Goal: Book appointment/travel/reservation

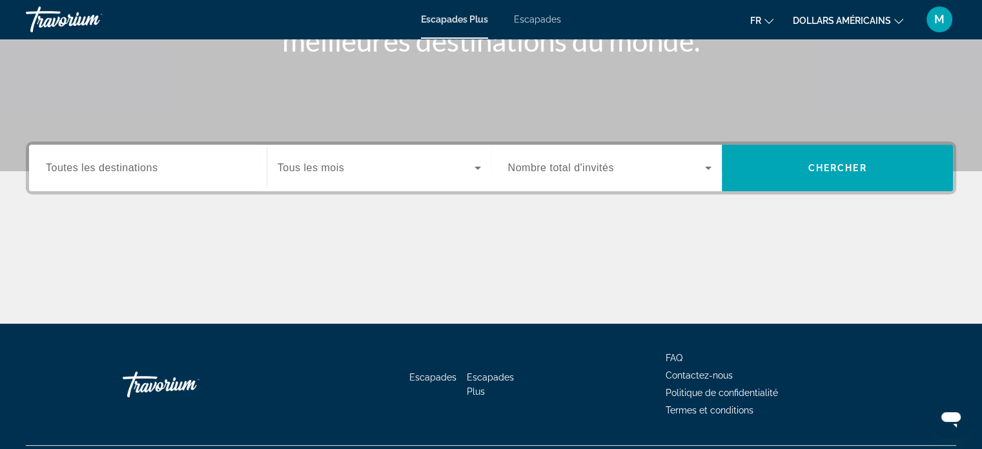
scroll to position [218, 0]
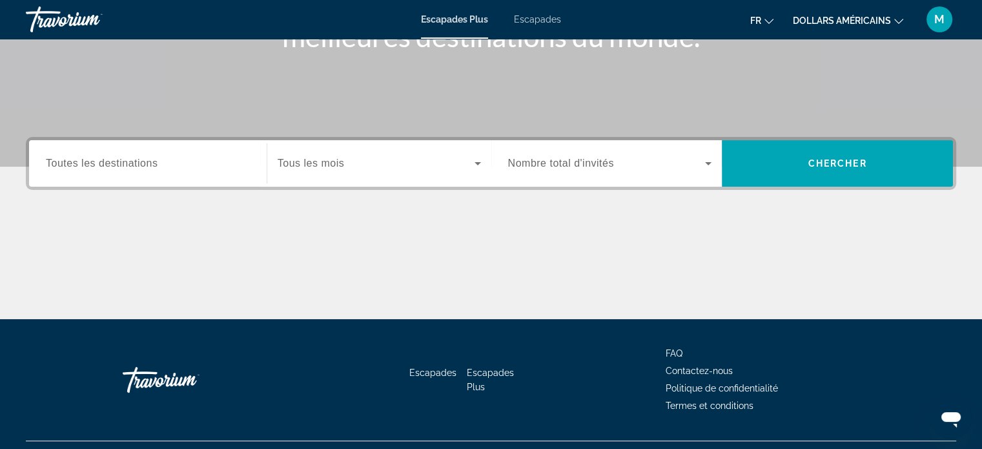
scroll to position [249, 0]
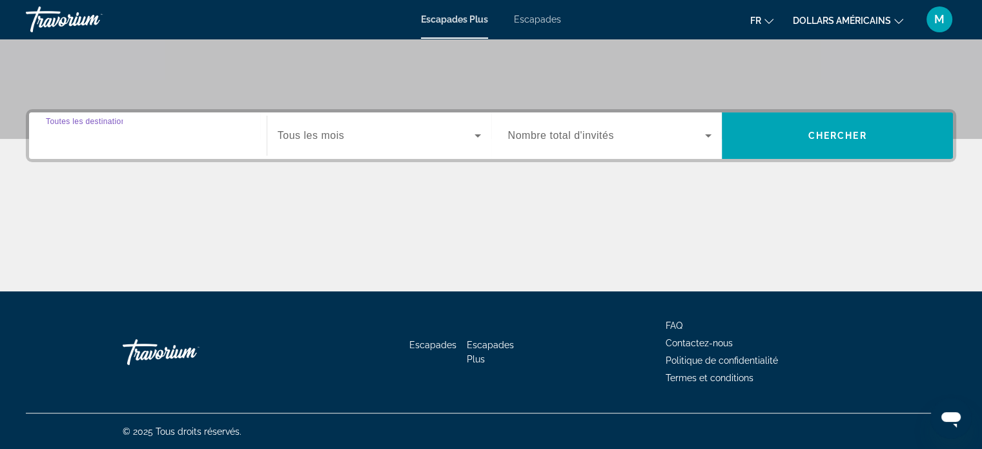
click at [225, 138] on input "Destination Toutes les destinations" at bounding box center [148, 135] width 204 height 15
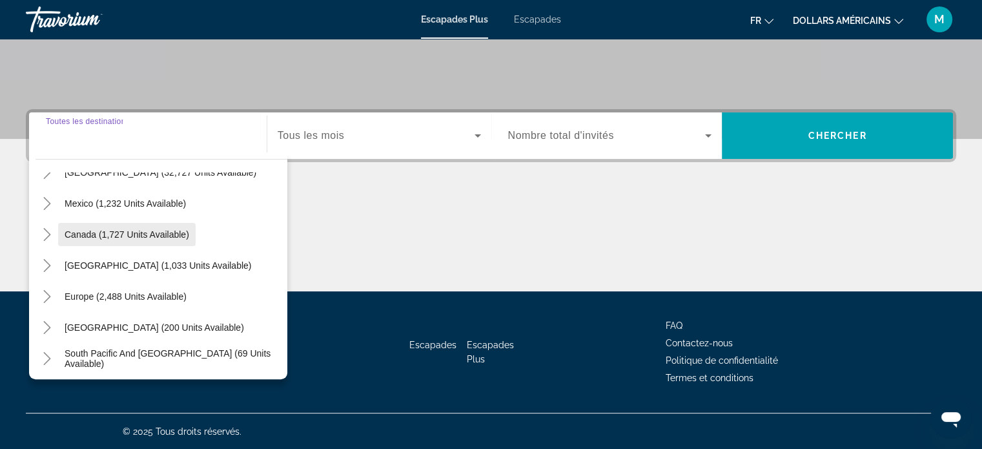
scroll to position [59, 0]
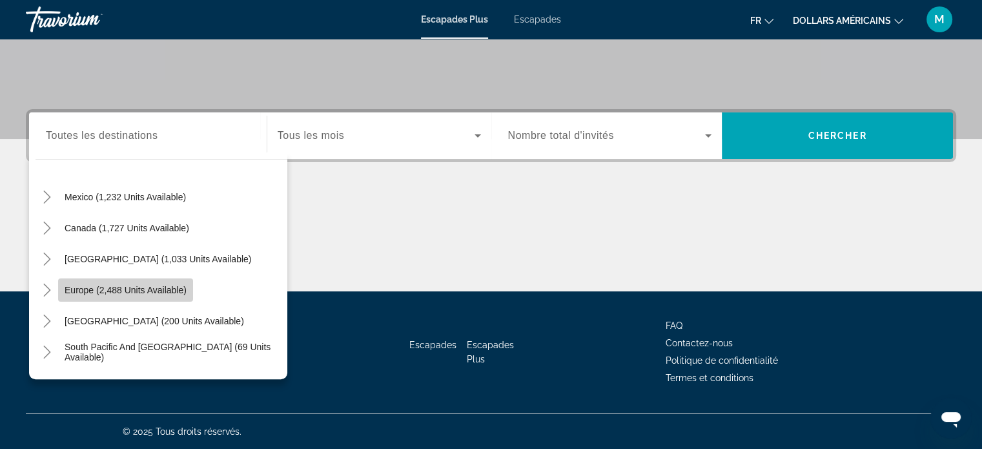
click at [132, 290] on span "Europe (2,488 units available)" at bounding box center [126, 290] width 122 height 10
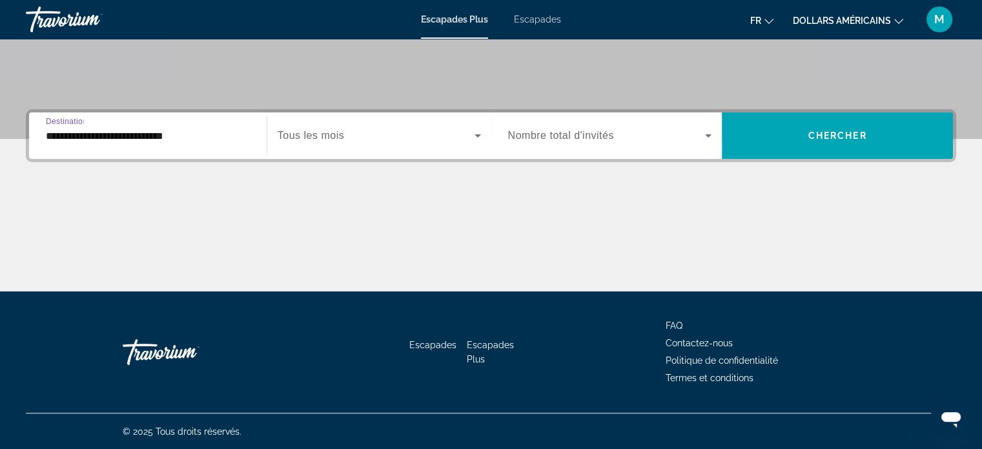
click at [174, 134] on input "**********" at bounding box center [148, 135] width 204 height 15
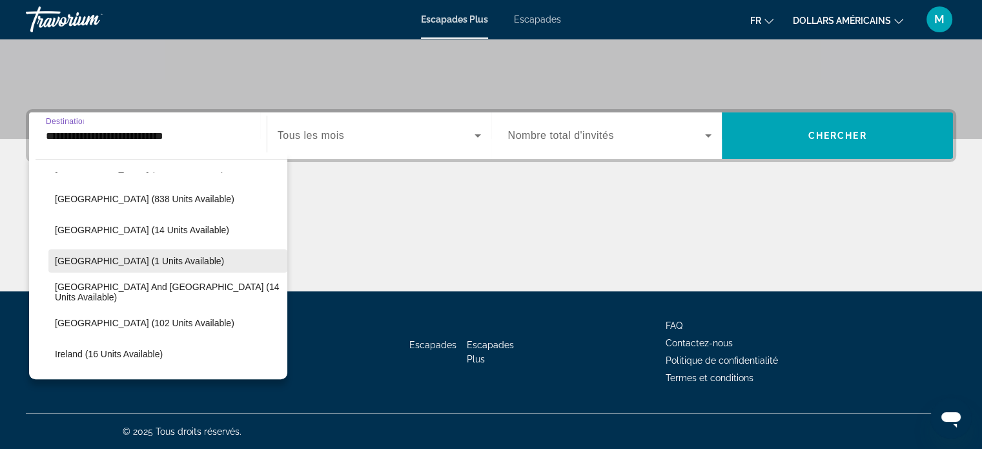
scroll to position [309, 0]
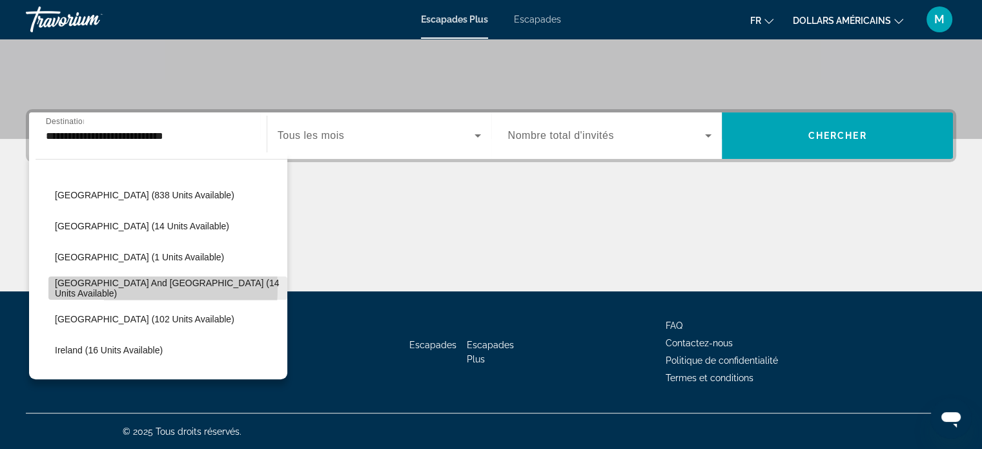
click at [108, 287] on span "Greece and Cyprus (14 units available)" at bounding box center [168, 288] width 226 height 21
type input "**********"
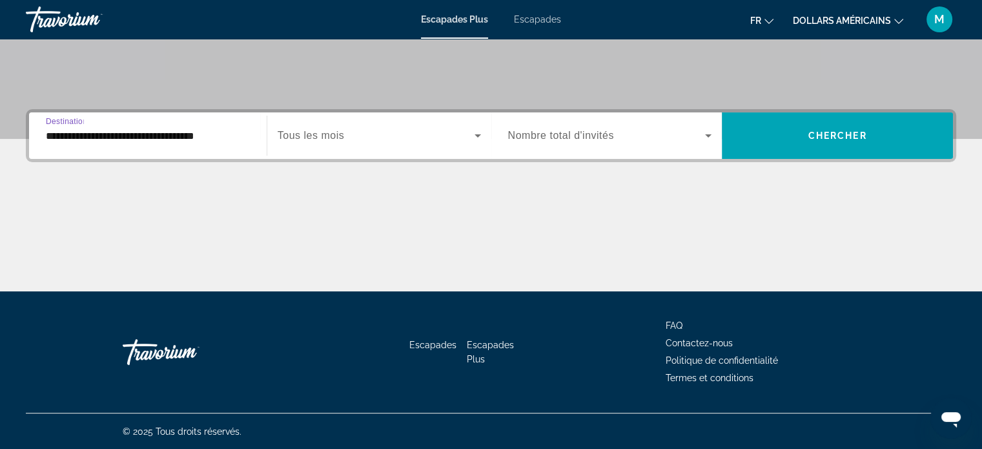
click at [365, 139] on span "Widget de recherche" at bounding box center [376, 135] width 197 height 15
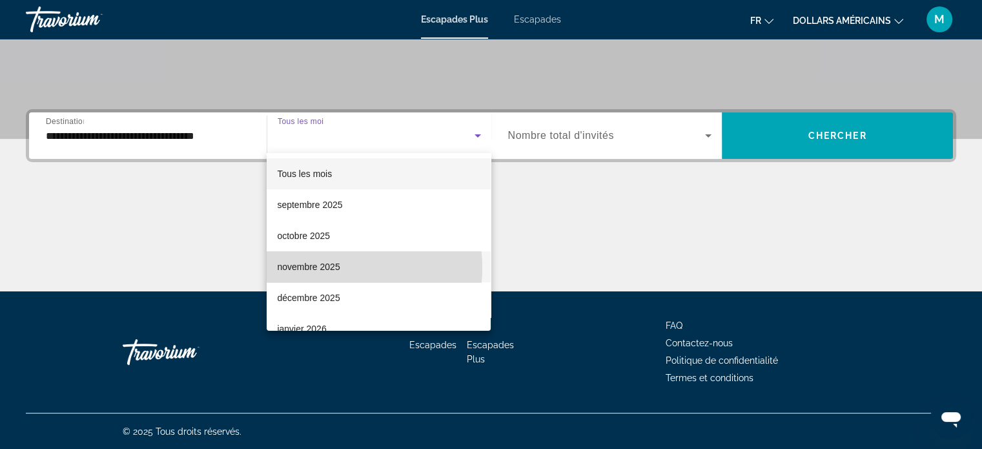
click at [336, 267] on mat-option "novembre 2025" at bounding box center [379, 266] width 224 height 31
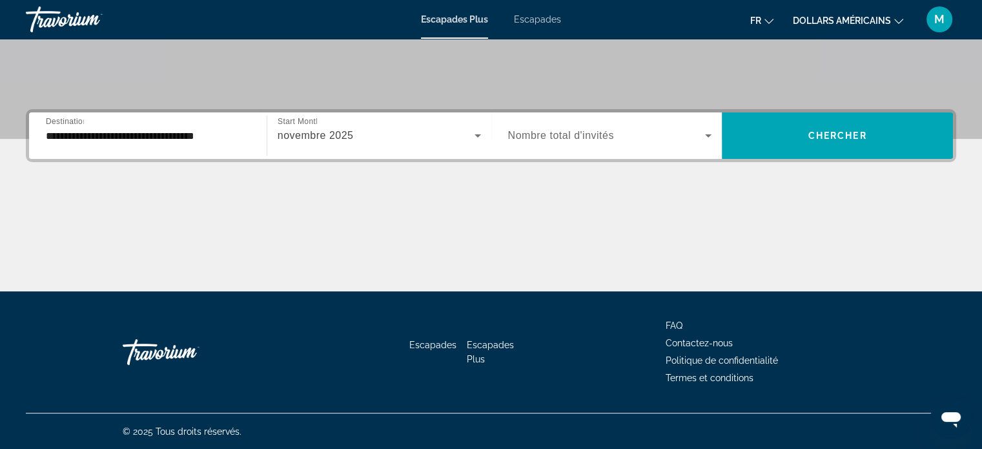
click at [550, 130] on span "Nombre total d'invités" at bounding box center [561, 135] width 106 height 11
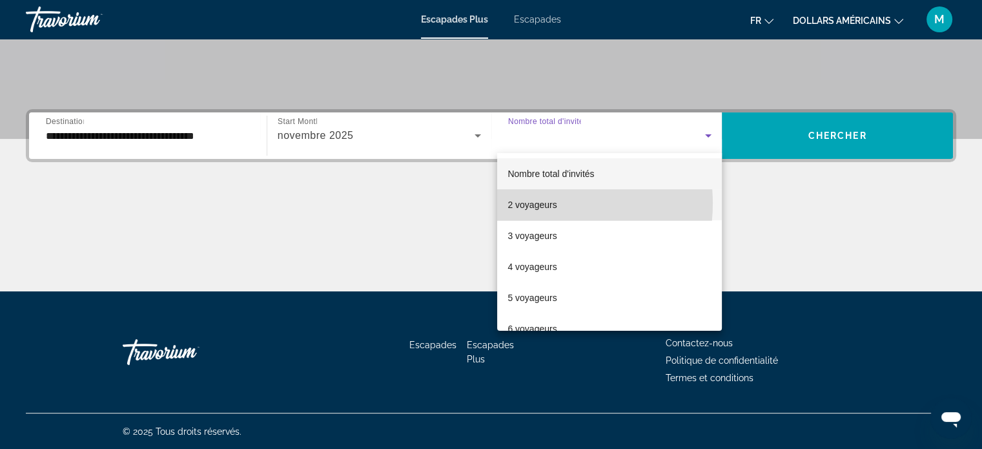
click at [536, 203] on font "2 voyageurs" at bounding box center [531, 204] width 49 height 10
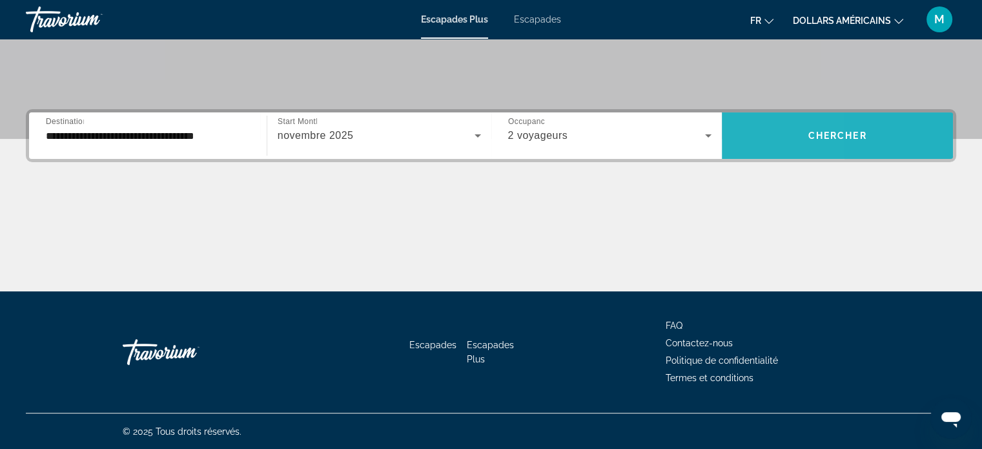
click at [736, 120] on span "Widget de recherche" at bounding box center [837, 135] width 231 height 31
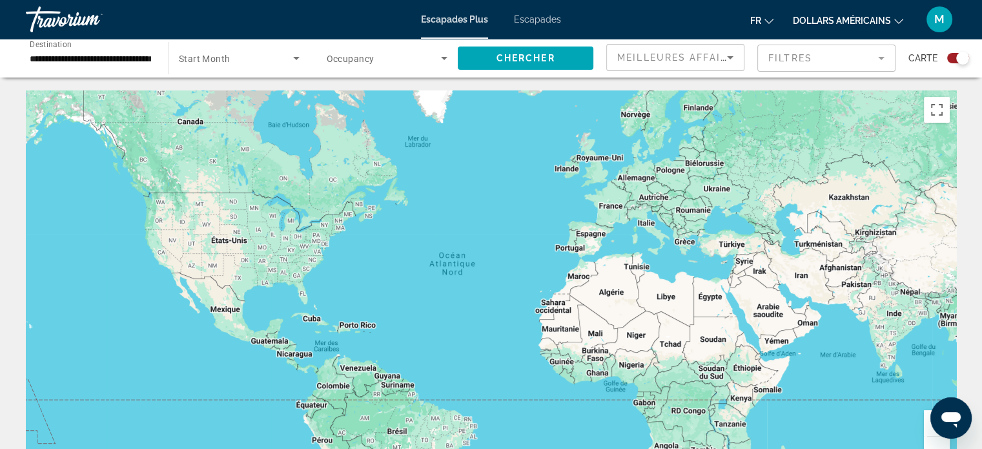
scroll to position [229, 0]
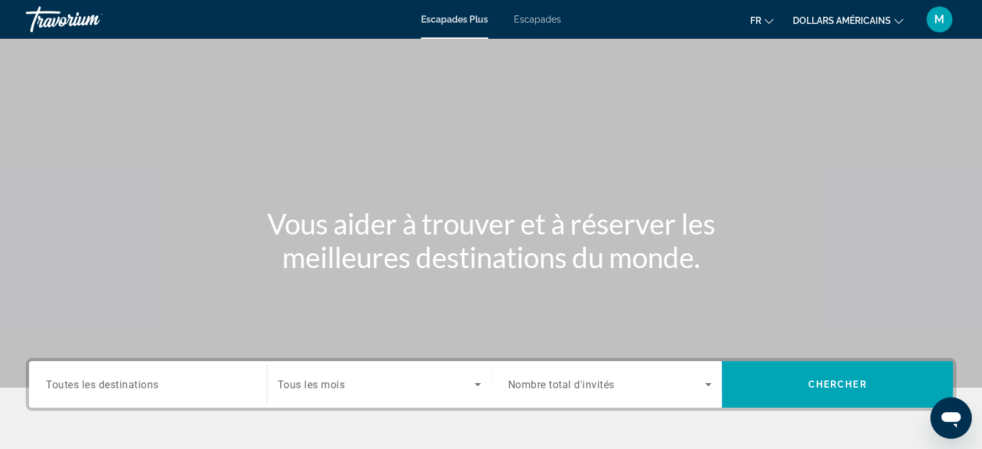
click at [101, 387] on span "Toutes les destinations" at bounding box center [102, 384] width 113 height 12
click at [101, 387] on input "Destination Toutes les destinations" at bounding box center [148, 384] width 204 height 15
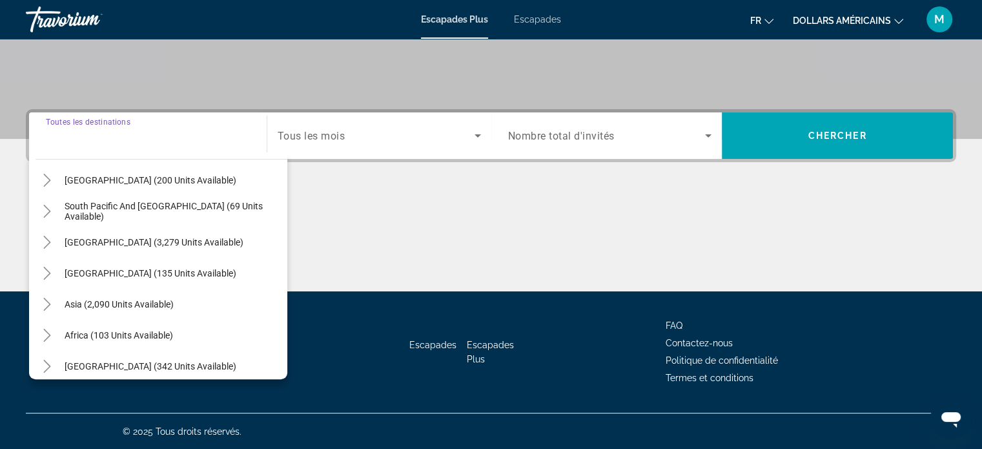
scroll to position [209, 0]
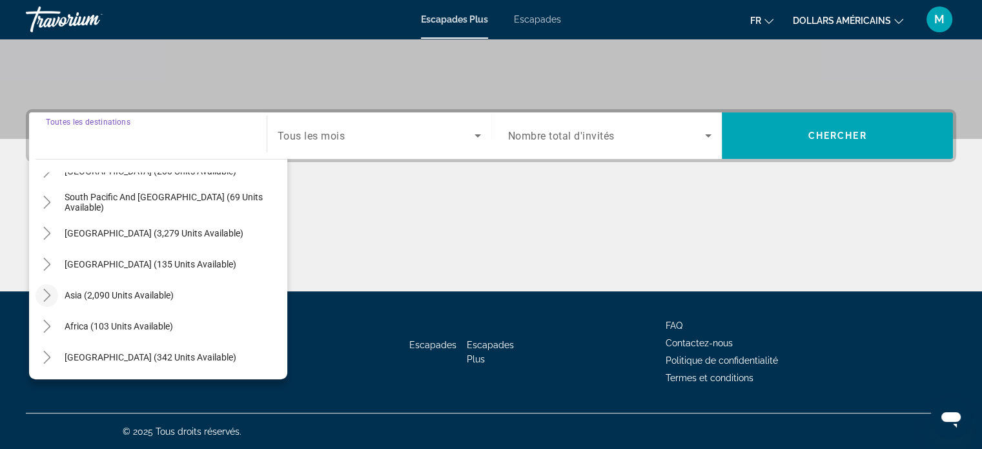
click at [49, 296] on icon "Toggle Asia (2,090 units available)" at bounding box center [47, 295] width 13 height 13
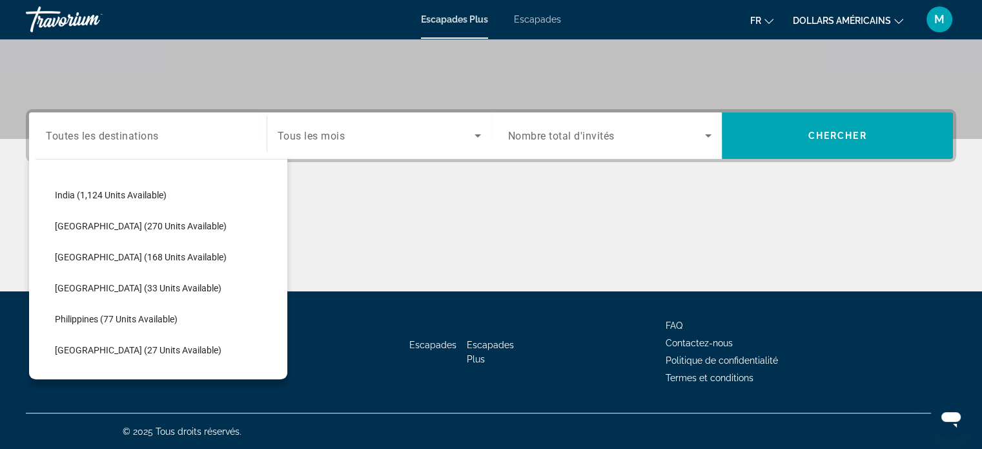
scroll to position [465, 0]
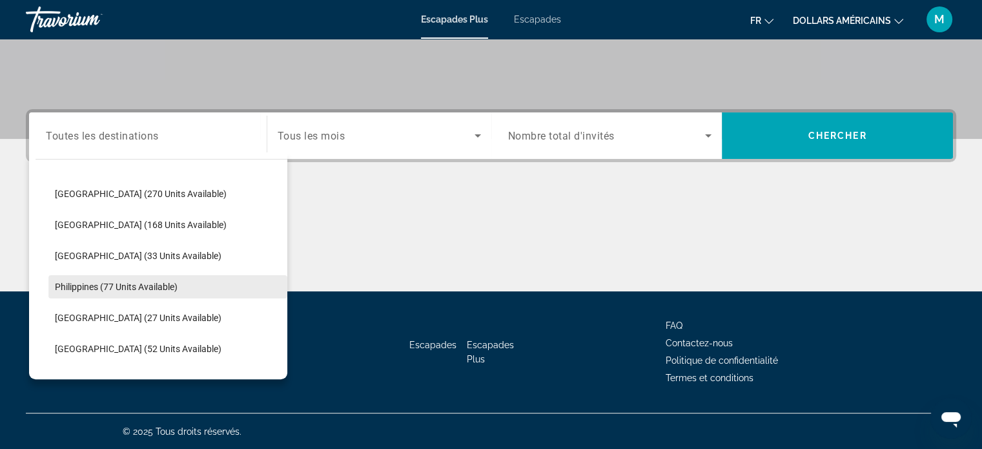
click at [122, 283] on span "Philippines (77 units available)" at bounding box center [116, 286] width 123 height 10
type input "**********"
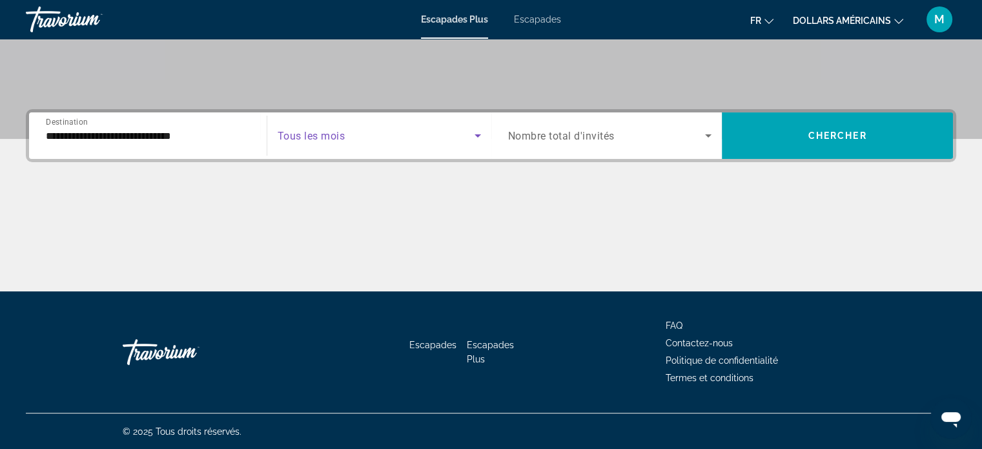
click at [353, 131] on span "Search widget" at bounding box center [376, 135] width 197 height 15
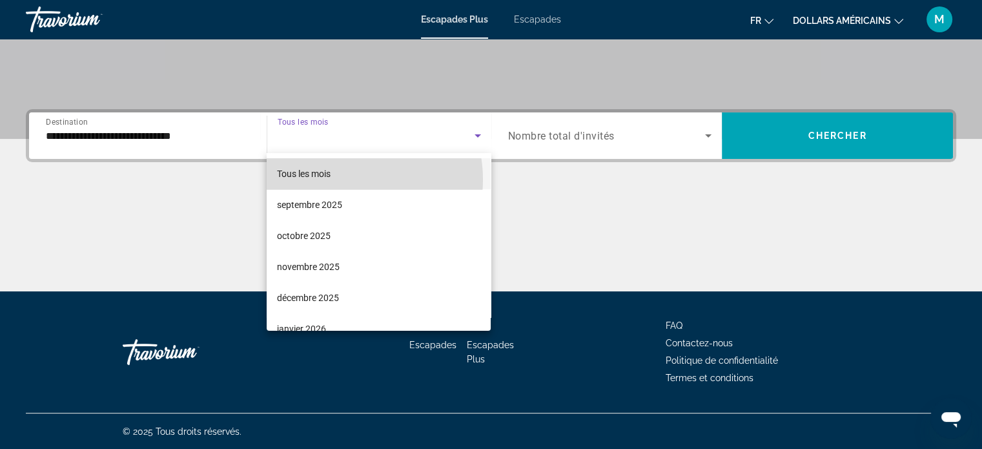
click at [343, 179] on mat-option "Tous les mois" at bounding box center [379, 173] width 224 height 31
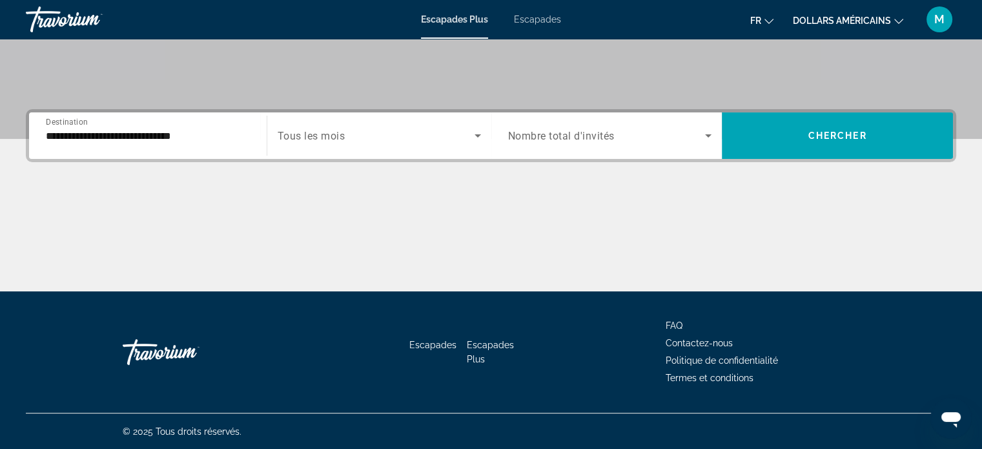
click at [514, 133] on span "Nombre total d'invités" at bounding box center [561, 136] width 107 height 12
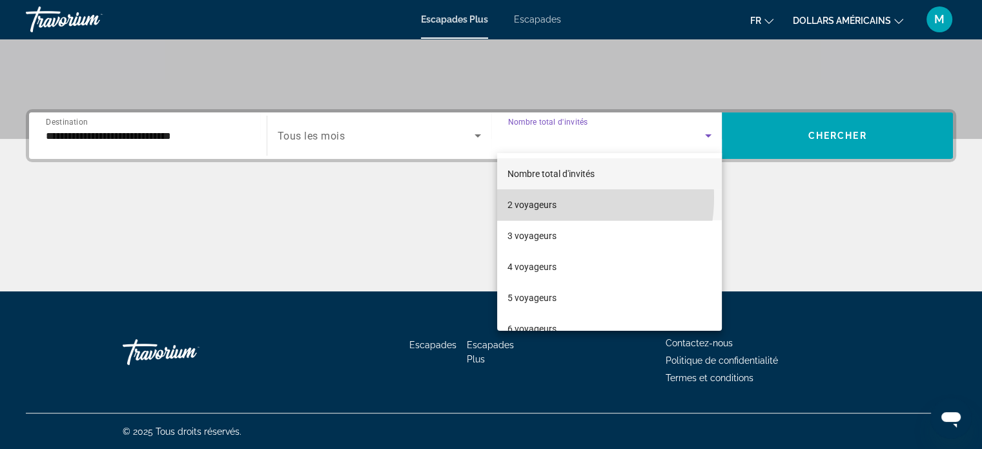
click at [557, 198] on mat-option "2 voyageurs" at bounding box center [609, 204] width 225 height 31
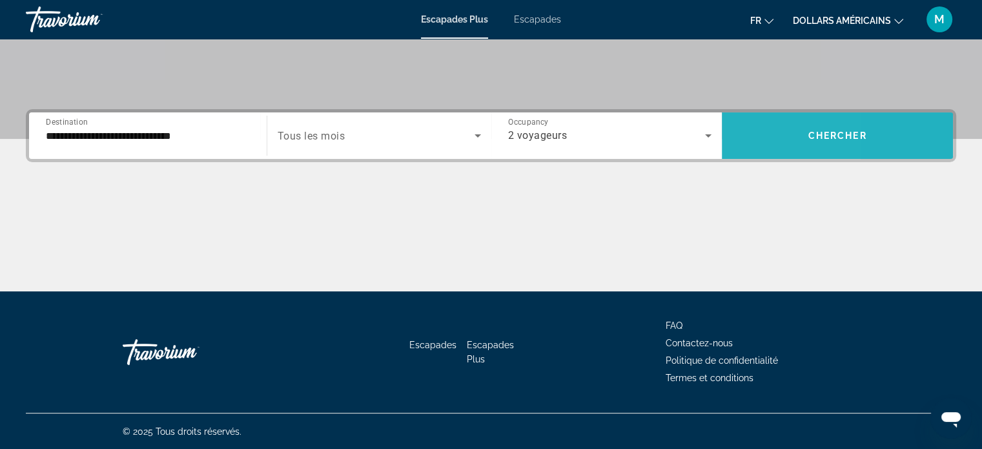
click at [743, 135] on span "Search widget" at bounding box center [837, 135] width 231 height 31
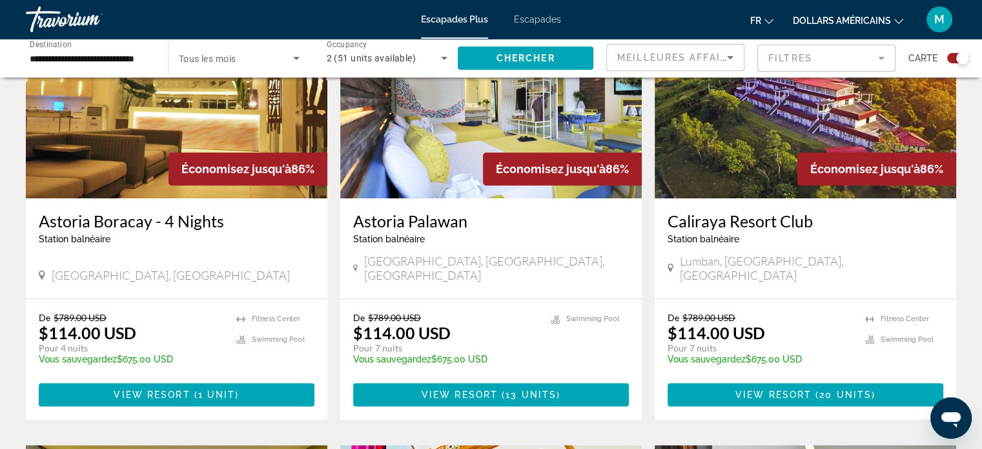
scroll to position [529, 0]
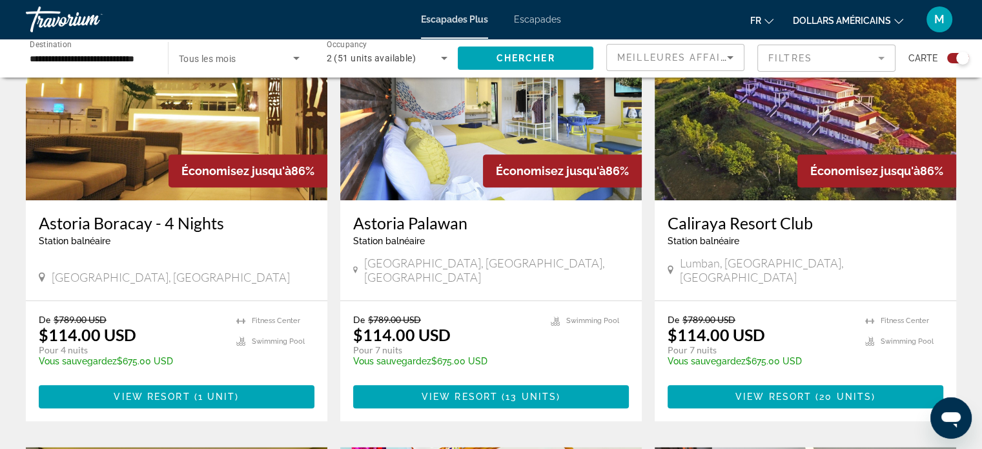
click at [153, 28] on div "Travorium" at bounding box center [90, 20] width 129 height 34
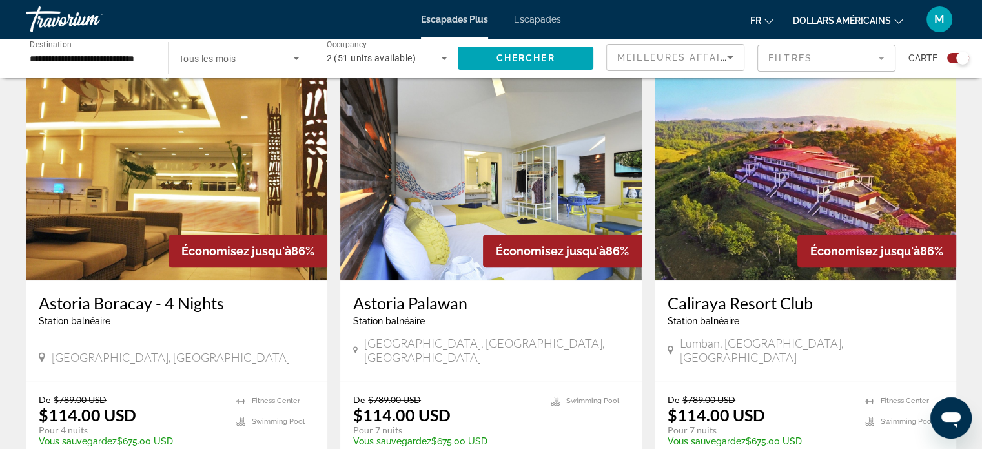
scroll to position [449, 0]
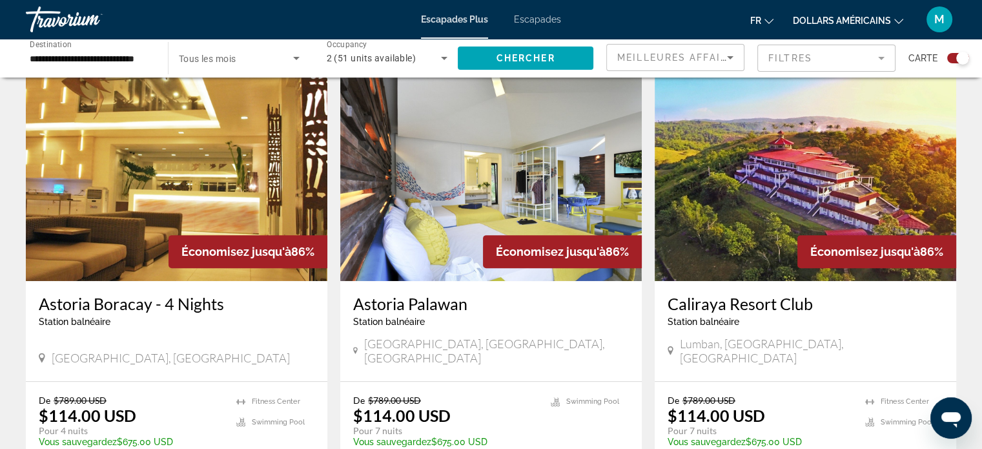
drag, startPoint x: 941, startPoint y: 423, endPoint x: 953, endPoint y: 414, distance: 14.9
click at [953, 414] on icon "Ouvrir la fenêtre de messagerie" at bounding box center [950, 417] width 23 height 23
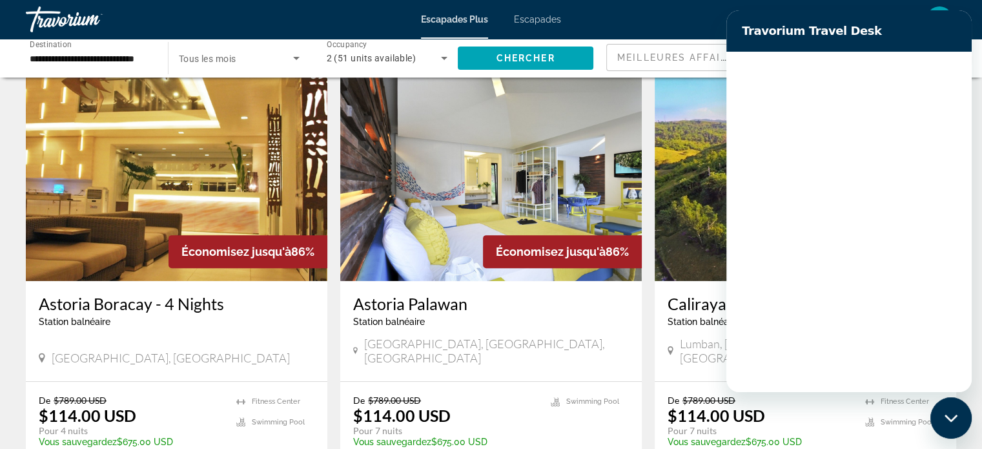
scroll to position [0, 0]
click at [953, 414] on button "Fermer la fenêtre de messagerie" at bounding box center [950, 417] width 41 height 41
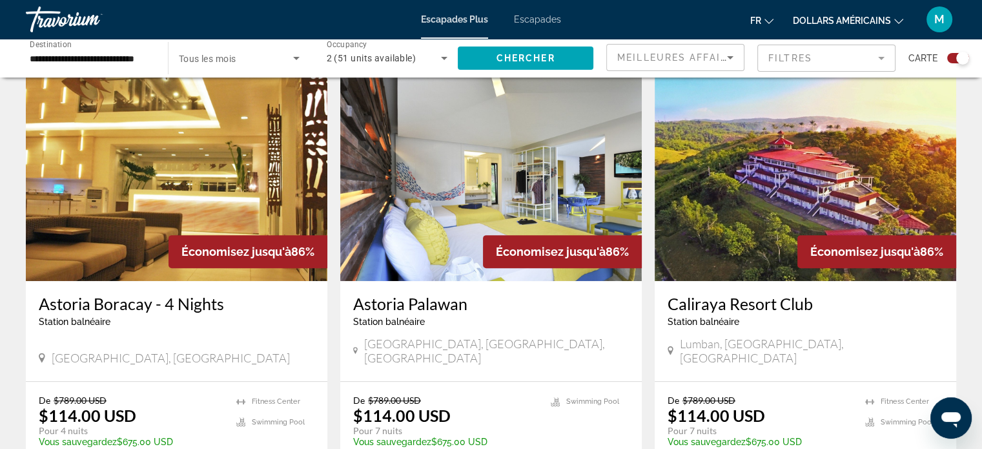
click at [953, 414] on icon "Ouvrir la fenêtre de messagerie" at bounding box center [950, 419] width 19 height 15
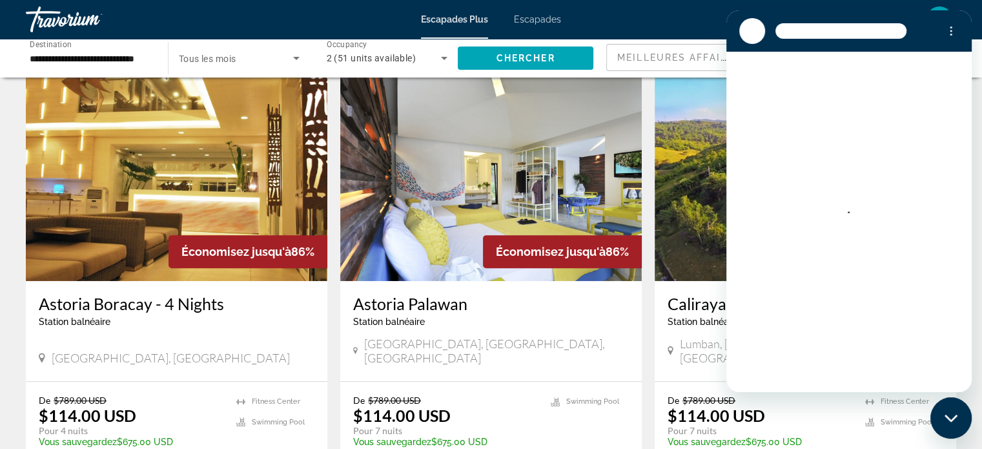
click at [953, 414] on icon "Fermer la fenêtre de messagerie" at bounding box center [951, 418] width 14 height 8
